Goal: Information Seeking & Learning: Learn about a topic

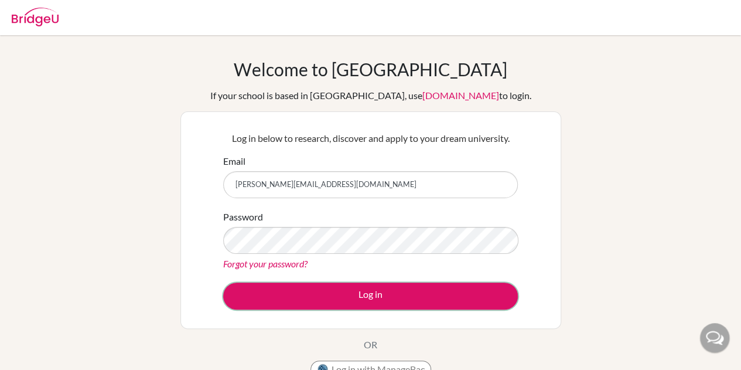
click at [340, 297] on button "Log in" at bounding box center [370, 296] width 295 height 27
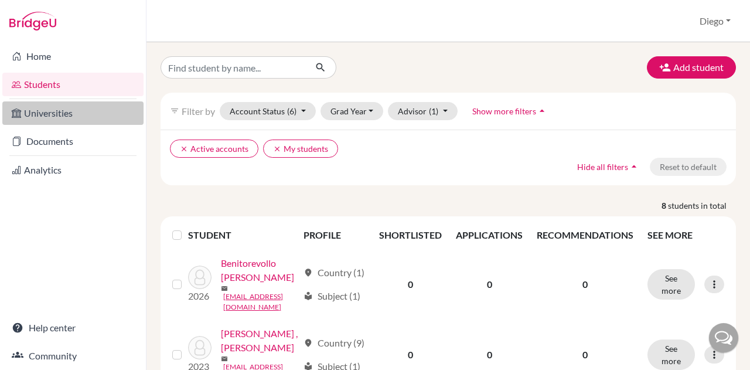
click at [36, 116] on link "Universities" at bounding box center [72, 112] width 141 height 23
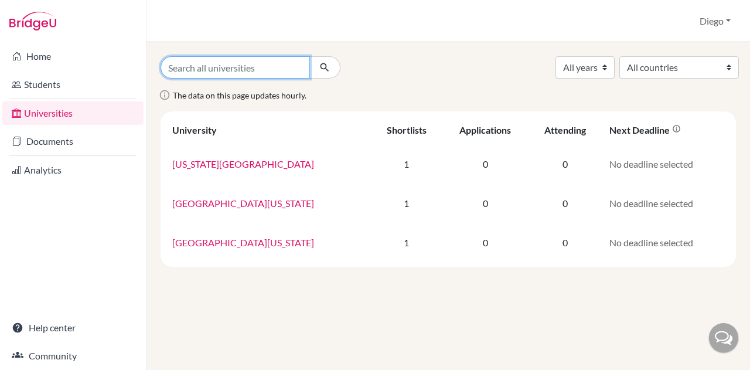
drag, startPoint x: 0, startPoint y: 0, endPoint x: 231, endPoint y: 66, distance: 240.3
click at [231, 66] on input "Search all universities" at bounding box center [235, 67] width 149 height 22
type input "U"
type input "catalunya"
click at [309, 56] on button "submit" at bounding box center [324, 67] width 31 height 22
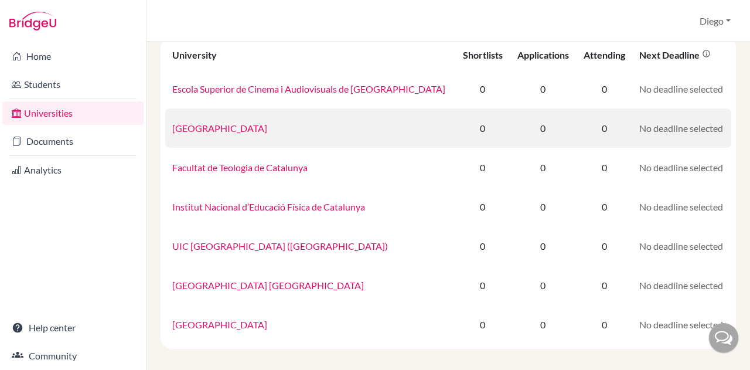
scroll to position [102, 0]
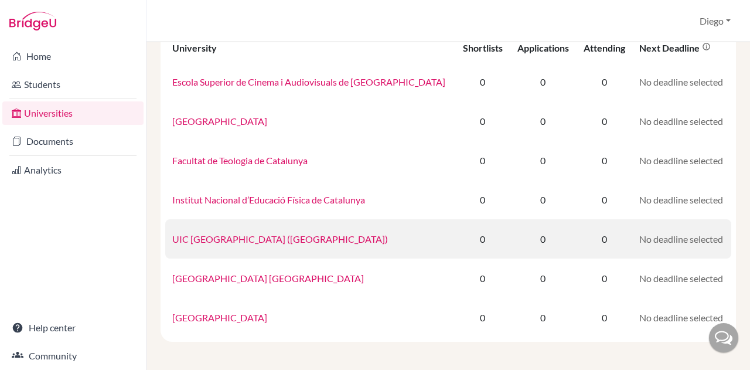
click at [263, 233] on link "UIC Barcelona (Universitat Internacional de Catalunya)" at bounding box center [280, 238] width 216 height 11
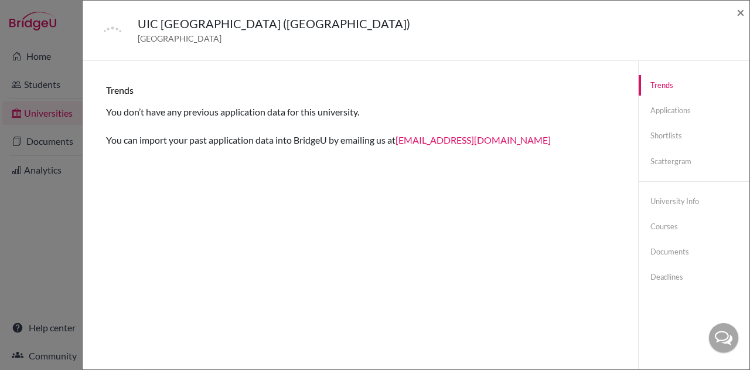
drag, startPoint x: 446, startPoint y: 142, endPoint x: 364, endPoint y: 186, distance: 93.1
click at [364, 186] on div "Trends You don’t have any previous application data for this university. You ca…" at bounding box center [361, 246] width 528 height 342
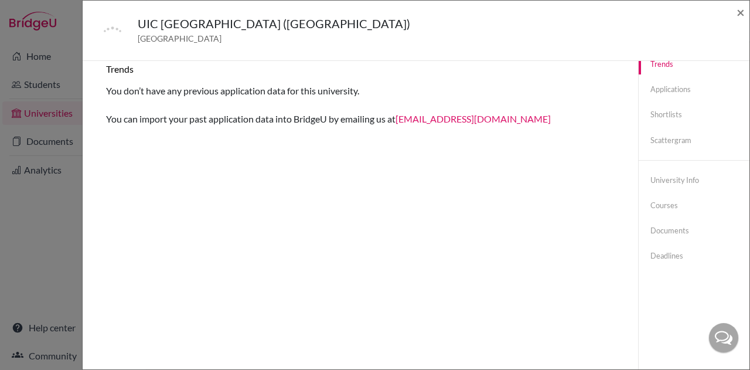
scroll to position [22, 0]
click at [661, 179] on link "University info" at bounding box center [694, 179] width 111 height 21
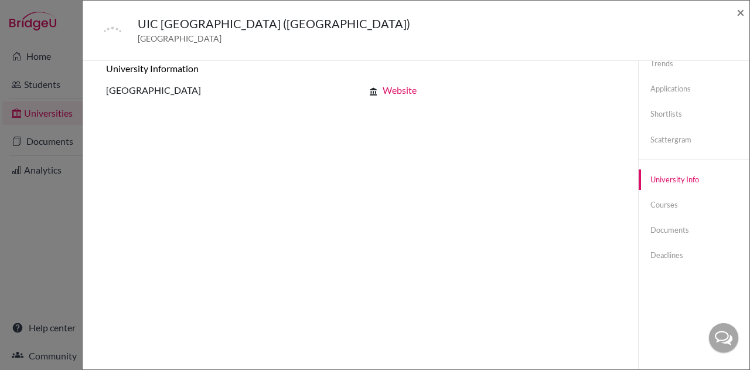
click at [392, 93] on link "Website" at bounding box center [400, 89] width 34 height 11
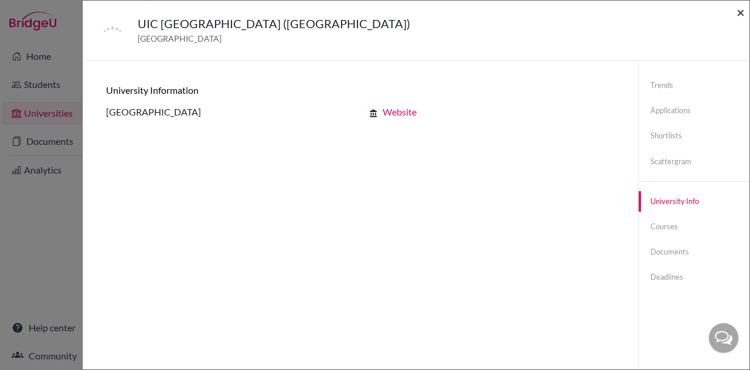
click at [741, 13] on span "×" at bounding box center [741, 12] width 8 height 17
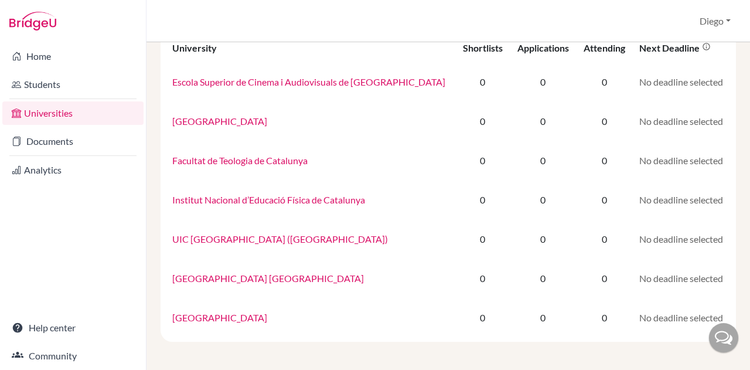
click at [57, 115] on link "Universities" at bounding box center [72, 112] width 141 height 23
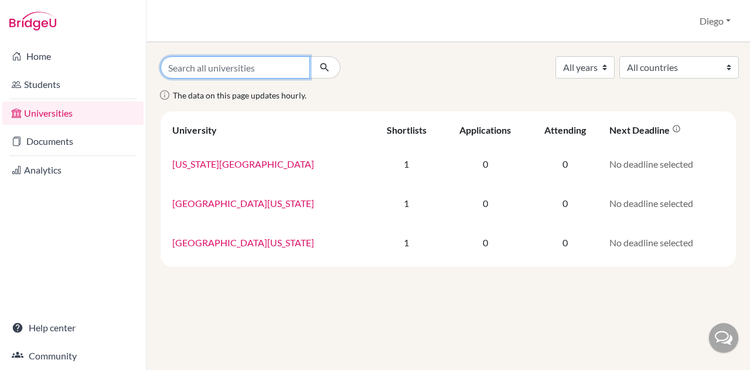
click at [267, 70] on input "Search all universities" at bounding box center [235, 67] width 149 height 22
type input "applied sciences upper"
click at [309, 56] on button "submit" at bounding box center [324, 67] width 31 height 22
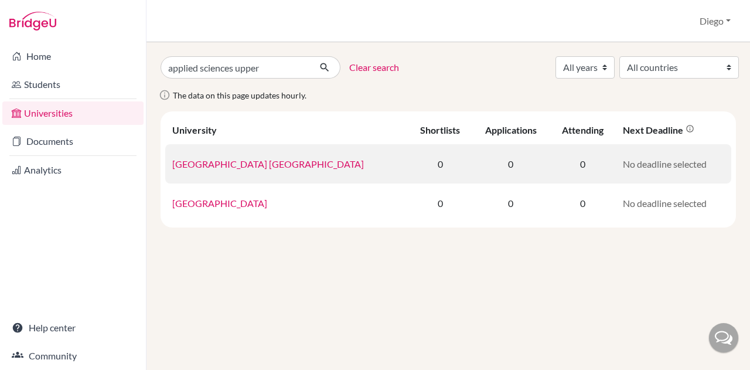
click at [284, 167] on link "University of Applied Sciences Upper Austria" at bounding box center [268, 163] width 192 height 11
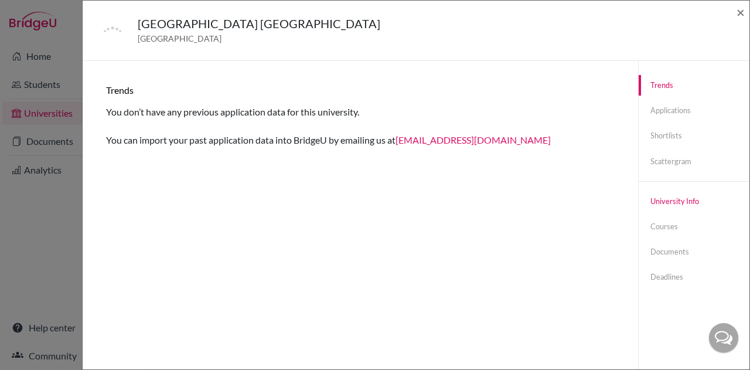
click at [662, 202] on link "University info" at bounding box center [694, 201] width 111 height 21
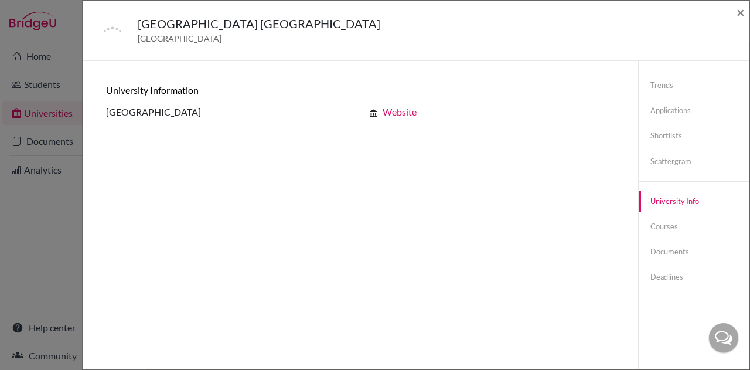
click at [408, 113] on link "Website" at bounding box center [400, 111] width 34 height 11
click at [740, 11] on span "×" at bounding box center [741, 12] width 8 height 17
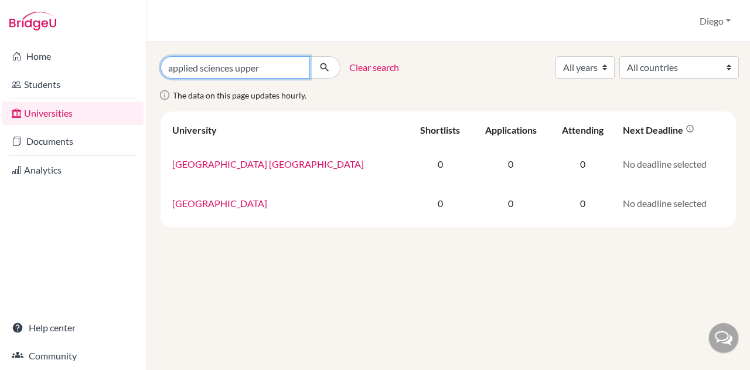
click at [267, 66] on input "applied sciences upper" at bounding box center [235, 67] width 149 height 22
type input "whitcliffe"
click at [309, 56] on button "submit" at bounding box center [324, 67] width 31 height 22
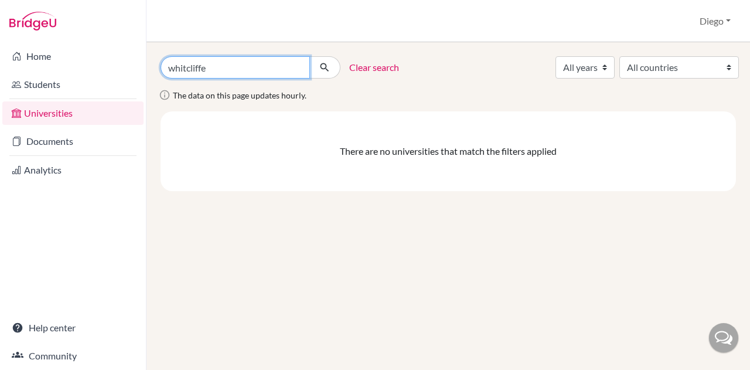
click at [185, 69] on input "whitcliffe" at bounding box center [235, 67] width 149 height 22
type input "whitecliffe"
click at [309, 56] on button "submit" at bounding box center [324, 67] width 31 height 22
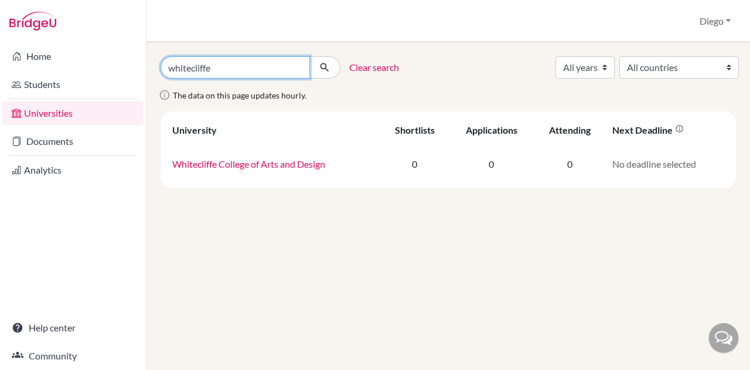
click at [244, 69] on input "whitecliffe" at bounding box center [235, 67] width 149 height 22
type input "unir"
click at [309, 56] on button "submit" at bounding box center [324, 67] width 31 height 22
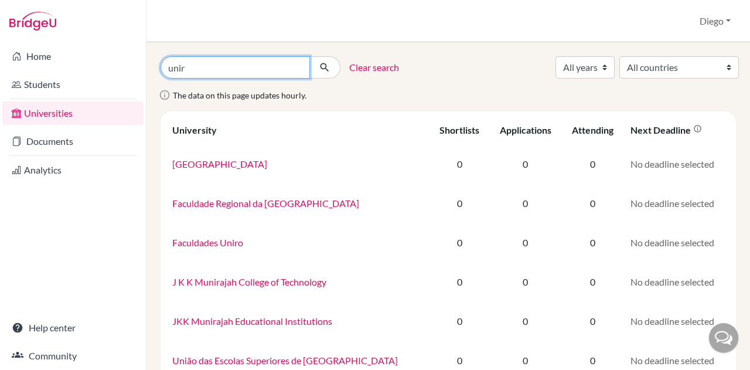
click at [257, 71] on input "unir" at bounding box center [235, 67] width 149 height 22
type input "unir rioja"
click at [309, 56] on button "submit" at bounding box center [324, 67] width 31 height 22
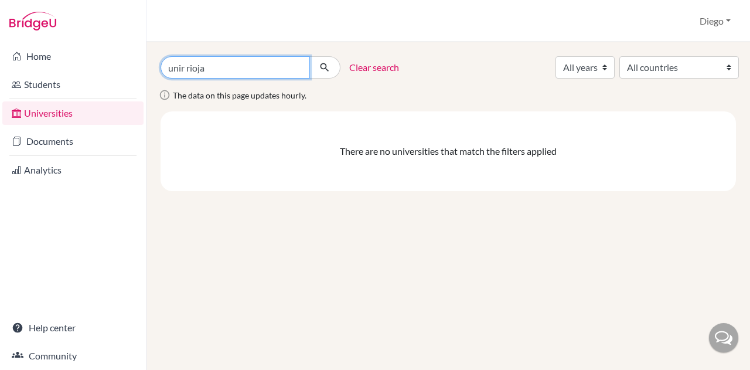
click at [237, 58] on input "unir rioja" at bounding box center [235, 67] width 149 height 22
type input "u"
